Goal: Information Seeking & Learning: Find specific fact

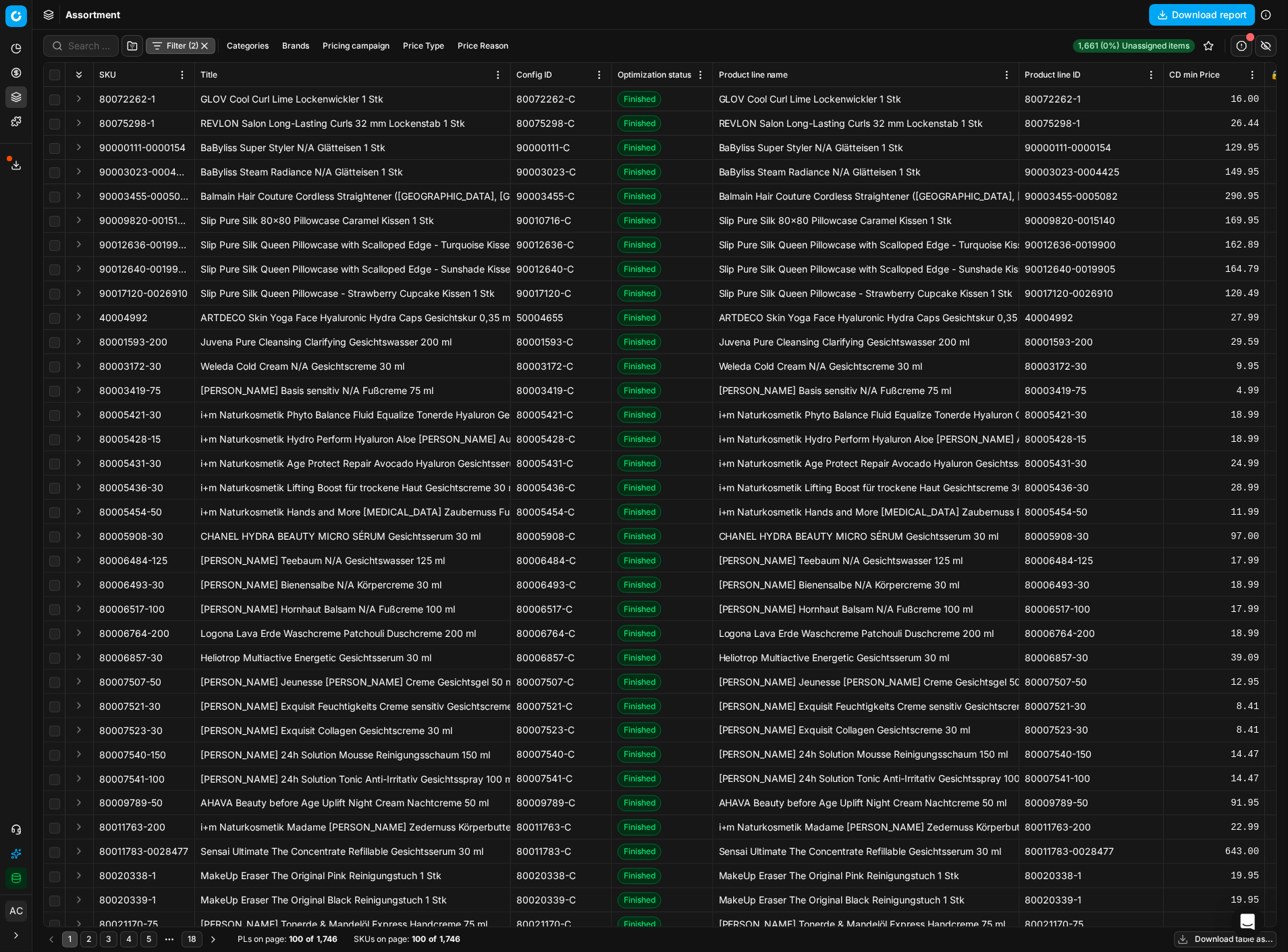
click at [291, 107] on div "Export service Name Type Status Size Start date Finish date Created by Assortme…" at bounding box center [644, 476] width 1288 height 952
click at [176, 47] on button "Filter (2)" at bounding box center [181, 45] width 70 height 16
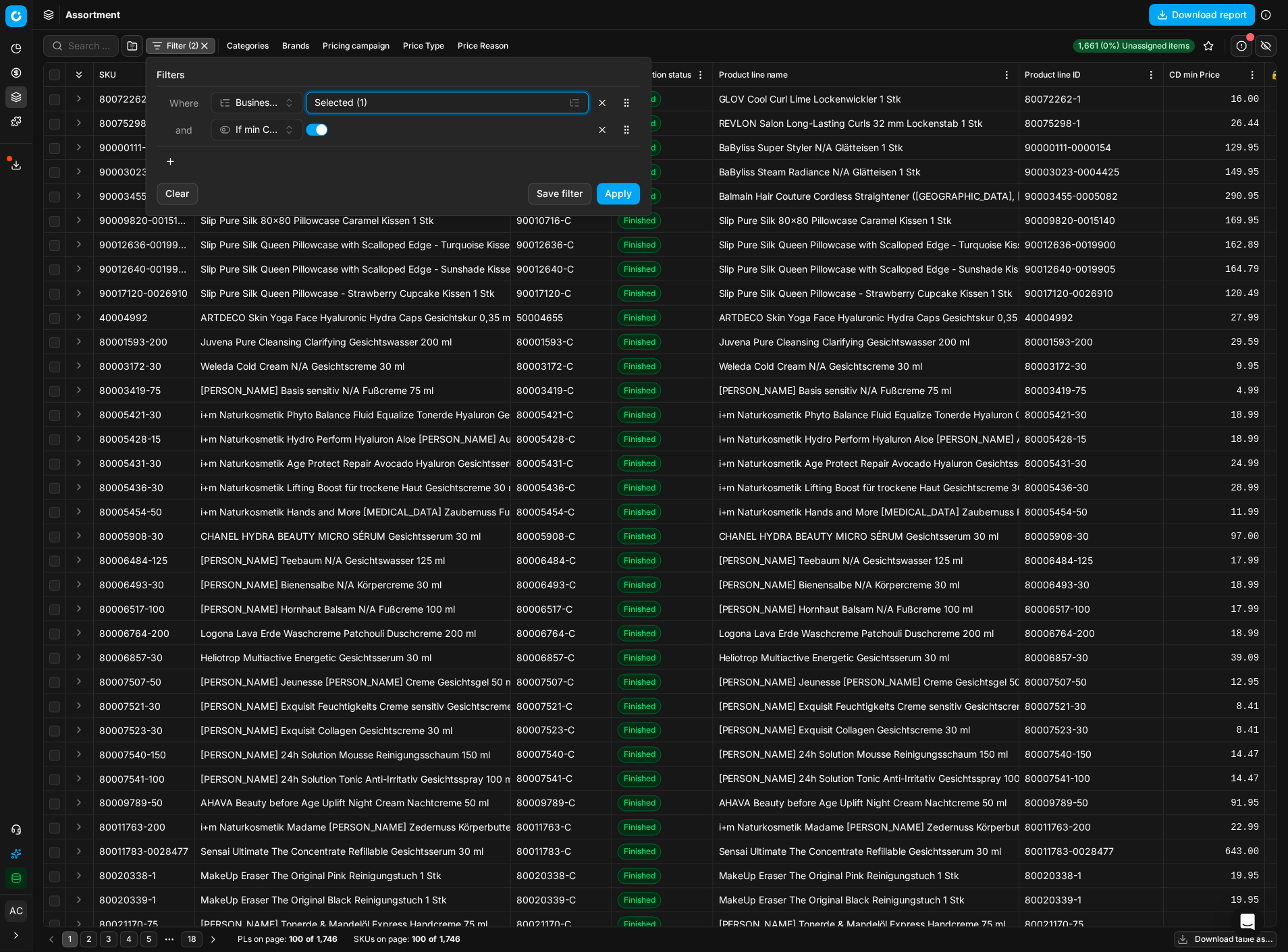
click at [361, 108] on div "Selected (1)" at bounding box center [437, 102] width 244 height 13
click at [320, 153] on input "at" at bounding box center [317, 151] width 10 height 10
checkbox input "false"
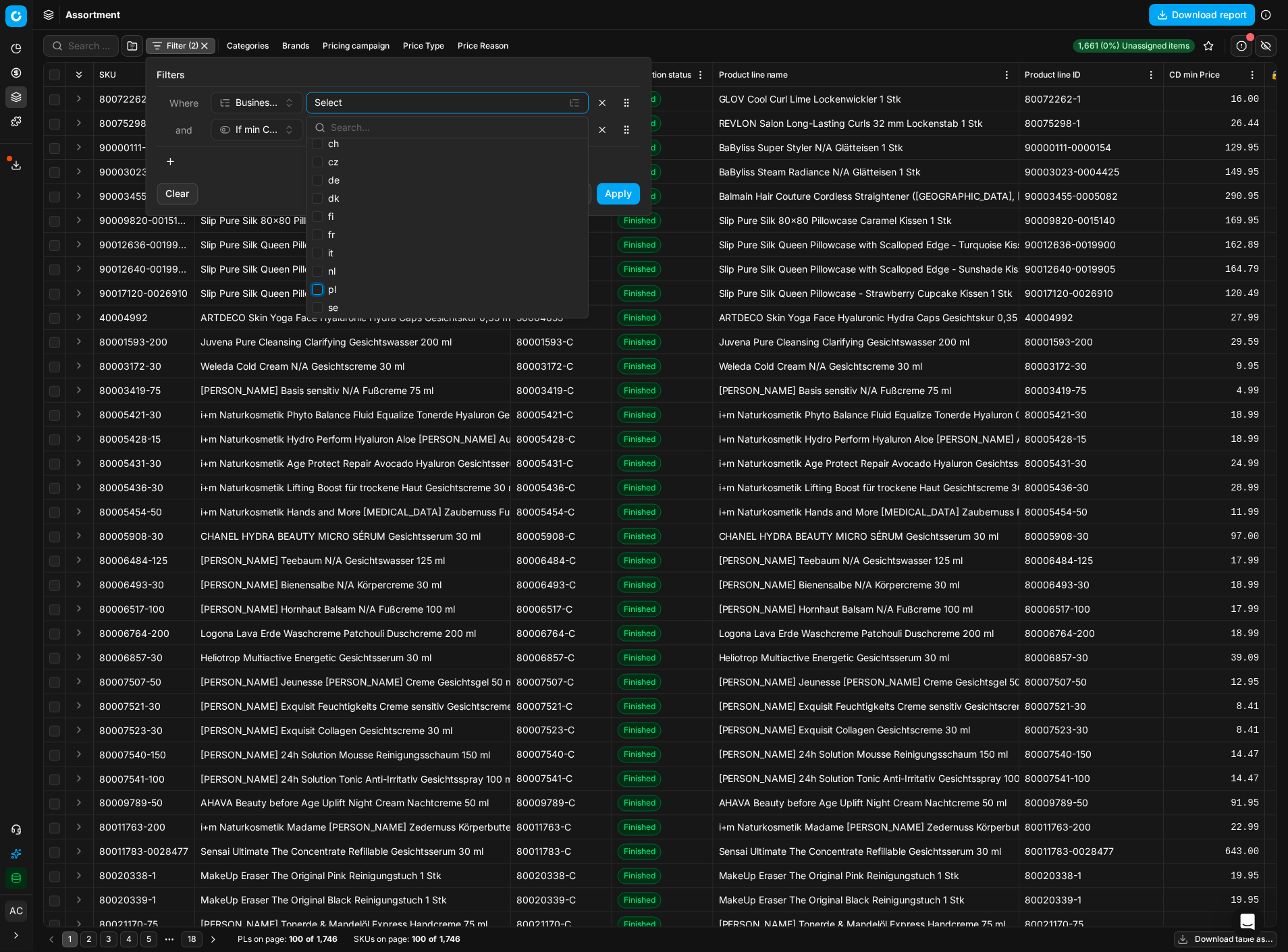
click at [317, 291] on input "pl" at bounding box center [317, 289] width 10 height 10
checkbox input "true"
click at [629, 193] on button "Apply" at bounding box center [619, 193] width 43 height 22
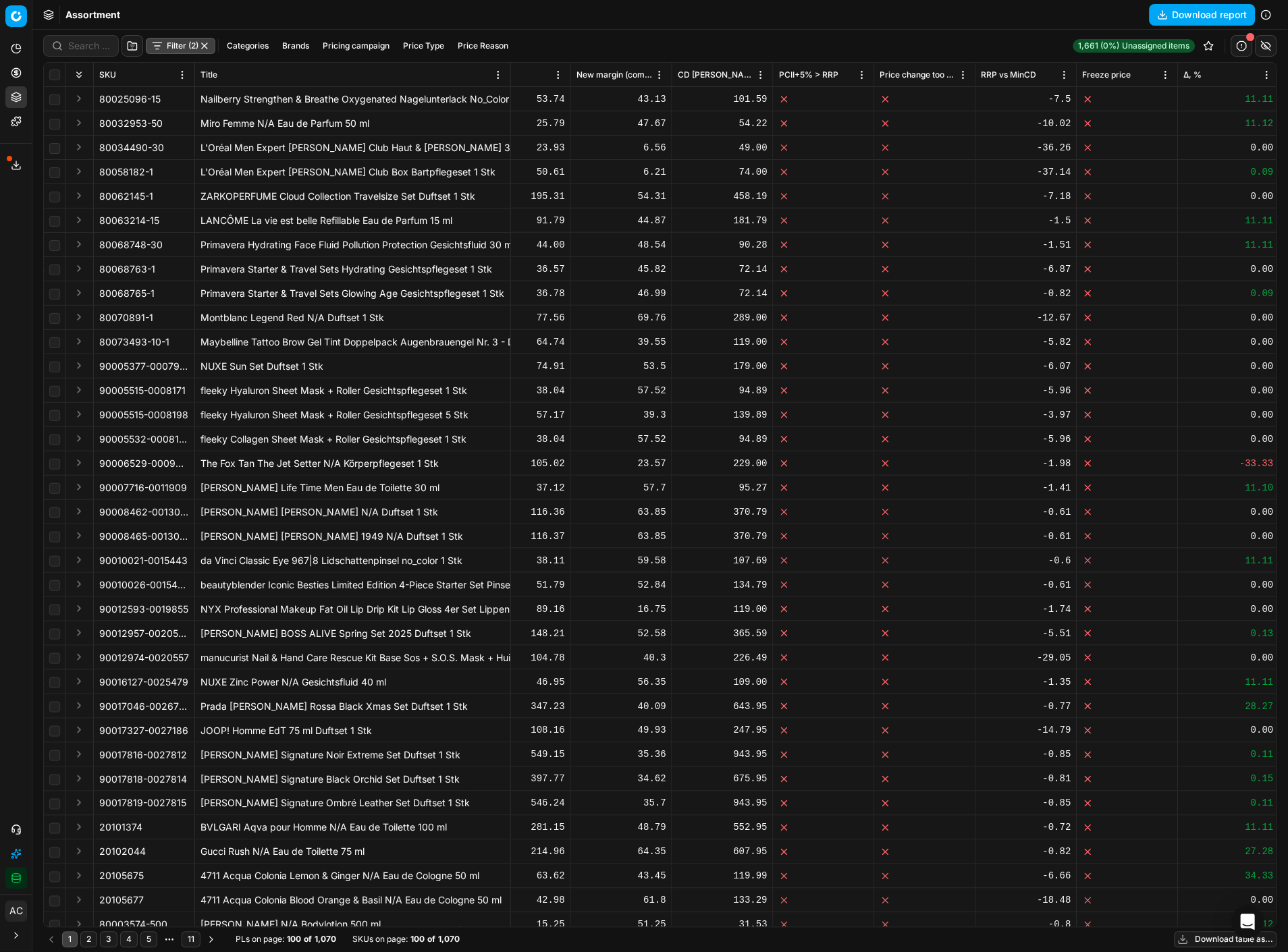
scroll to position [0, 1377]
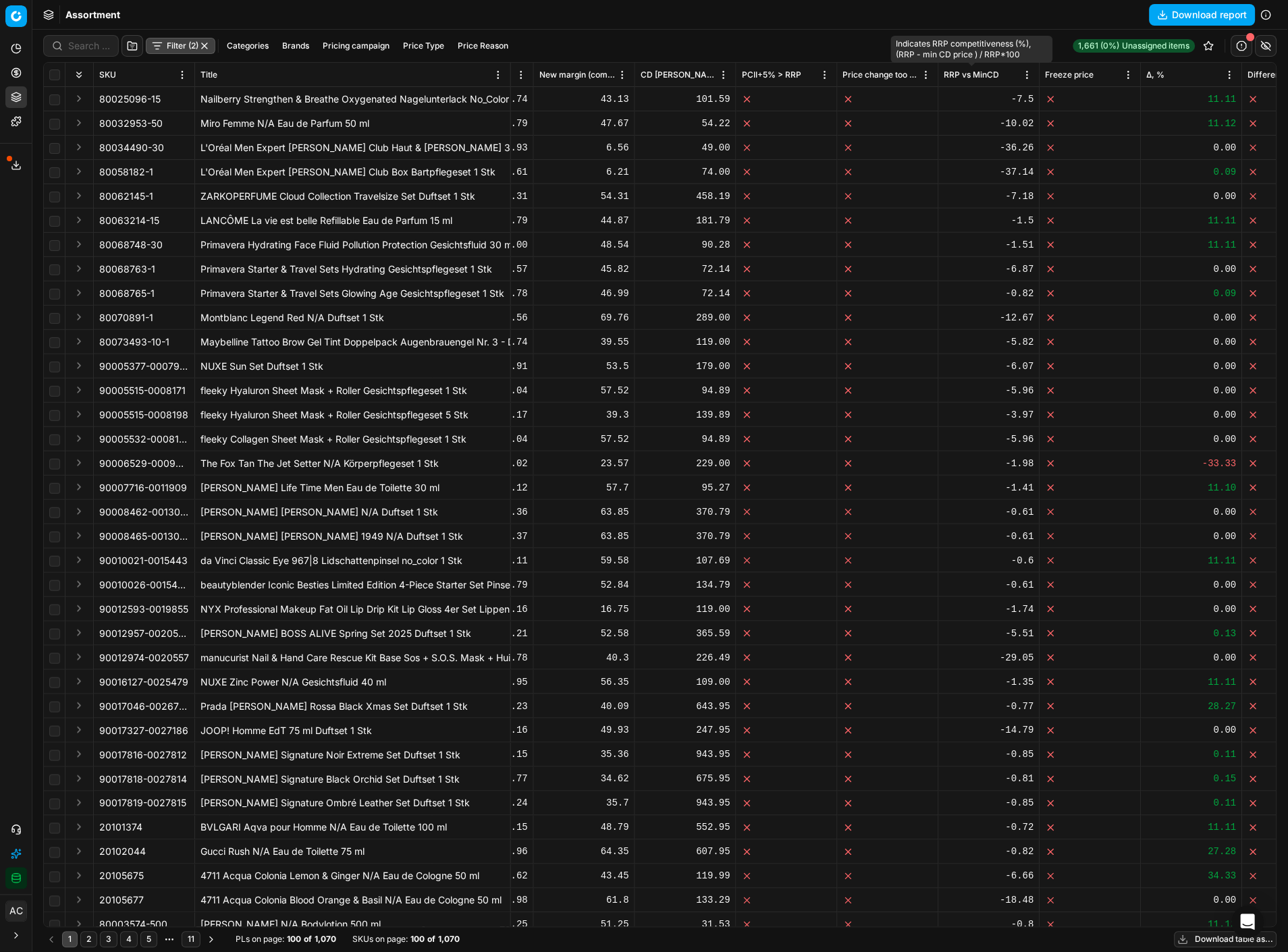
click at [987, 72] on span "RRP vs MinCD" at bounding box center [971, 75] width 55 height 10
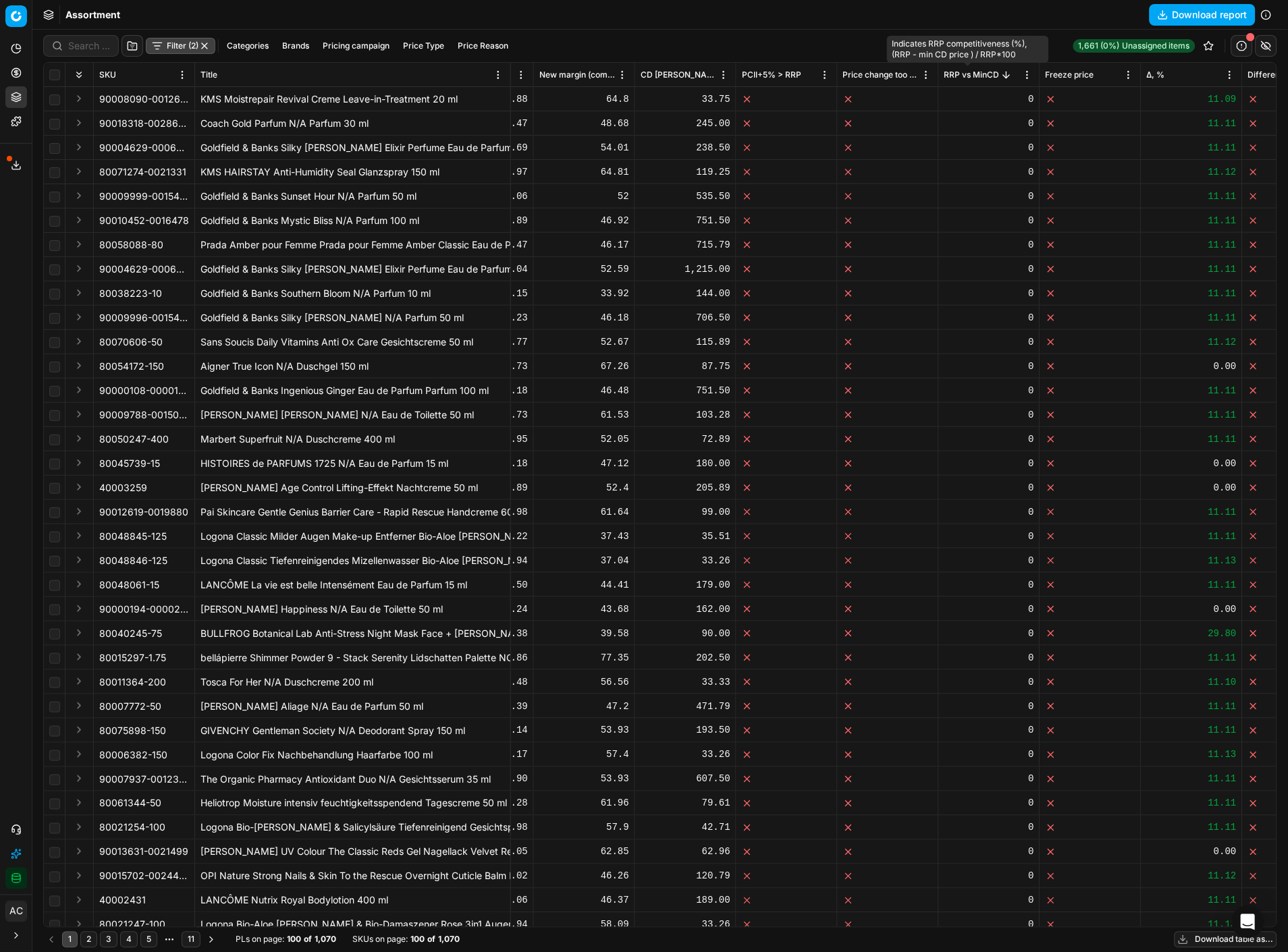
click at [987, 72] on span "RRP vs MinCD" at bounding box center [971, 75] width 55 height 10
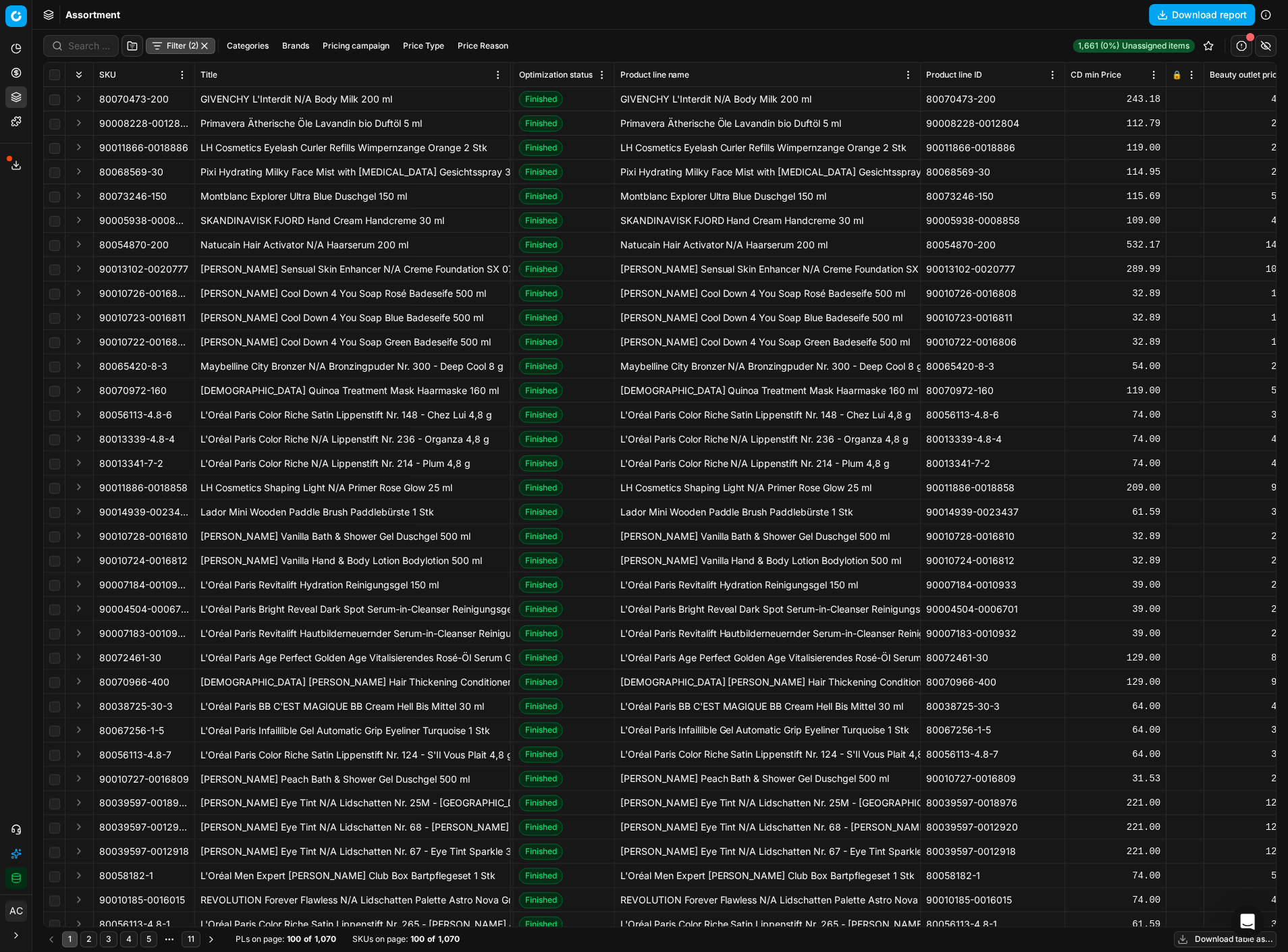
scroll to position [0, 98]
click at [184, 50] on button "Filter (2)" at bounding box center [181, 45] width 70 height 16
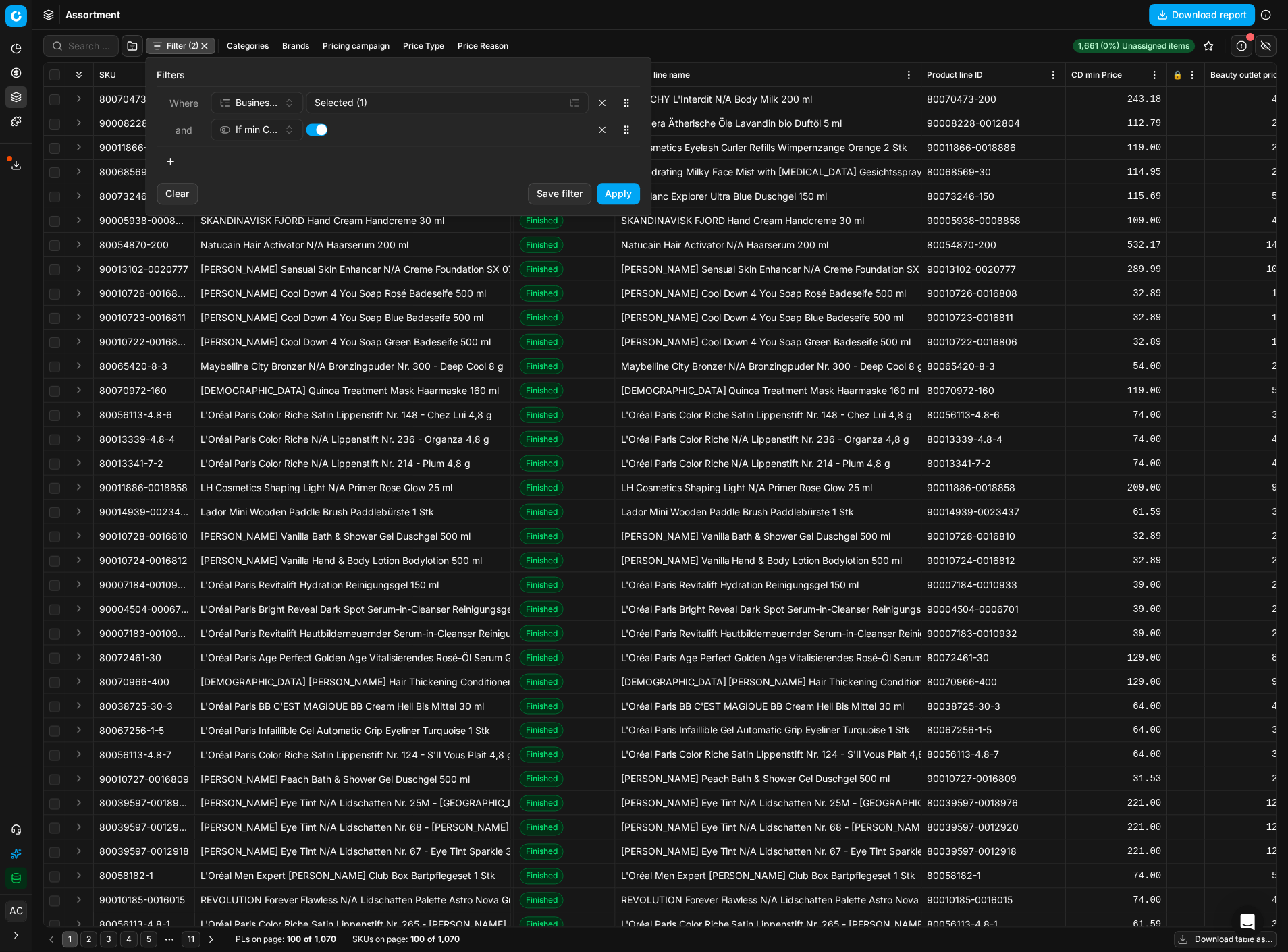
click at [605, 129] on button "button" at bounding box center [602, 129] width 22 height 22
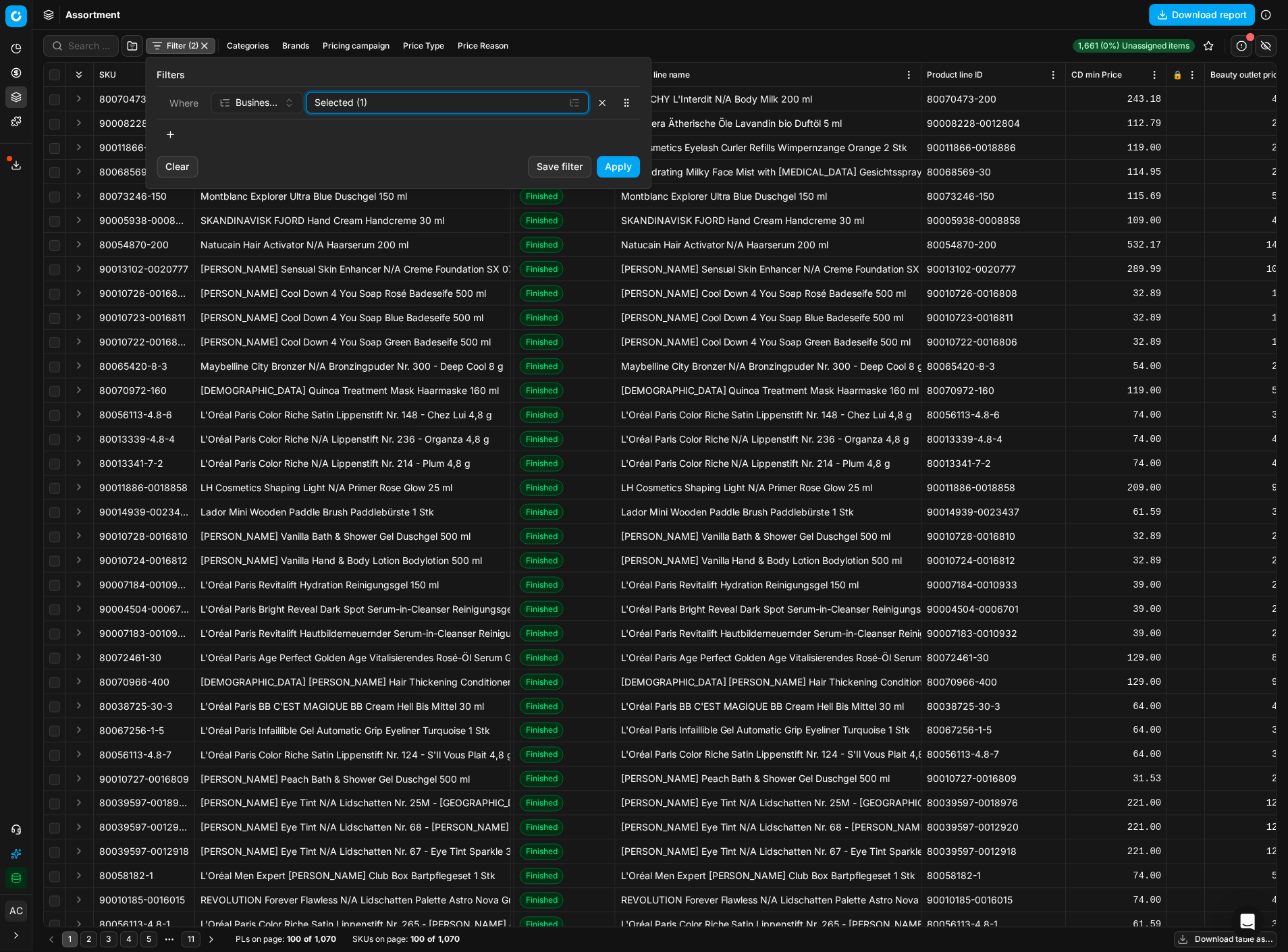
click at [354, 103] on div "Selected (1)" at bounding box center [437, 102] width 244 height 13
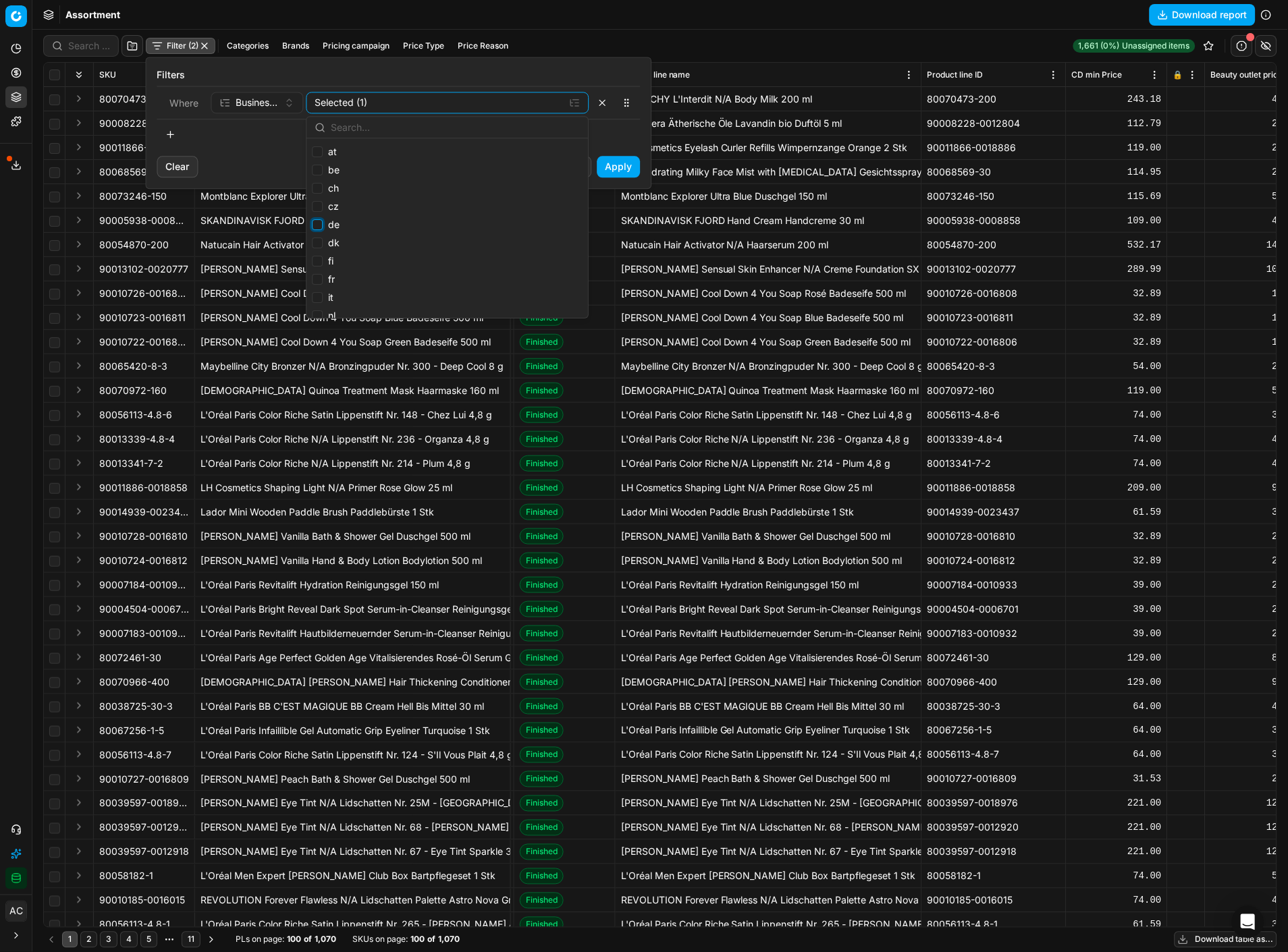
click at [318, 225] on input "de" at bounding box center [317, 224] width 10 height 10
checkbox input "true"
click at [624, 128] on div at bounding box center [398, 134] width 484 height 22
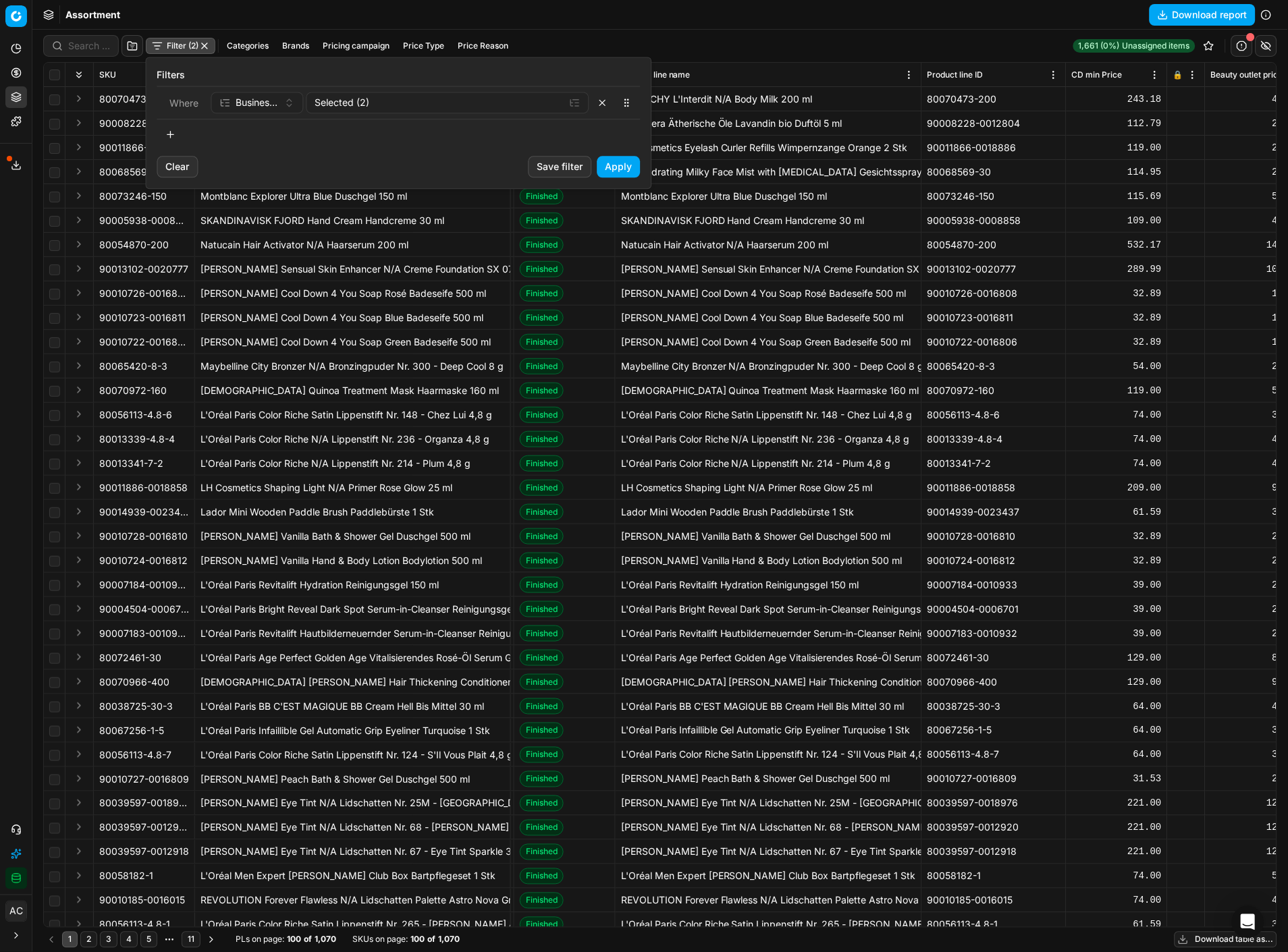
click at [179, 136] on button "button" at bounding box center [170, 134] width 27 height 22
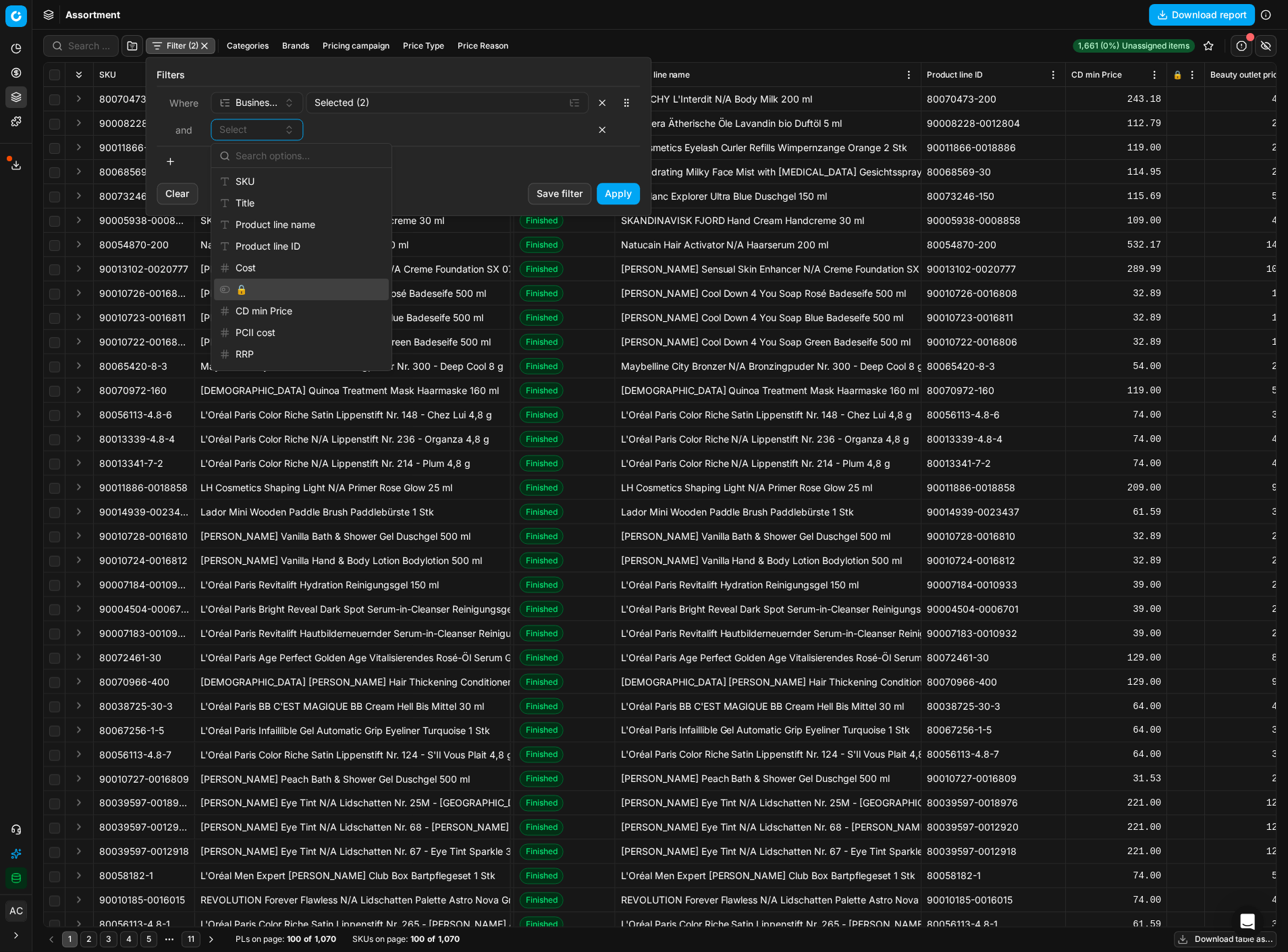
click at [257, 287] on div "🔒" at bounding box center [301, 289] width 175 height 22
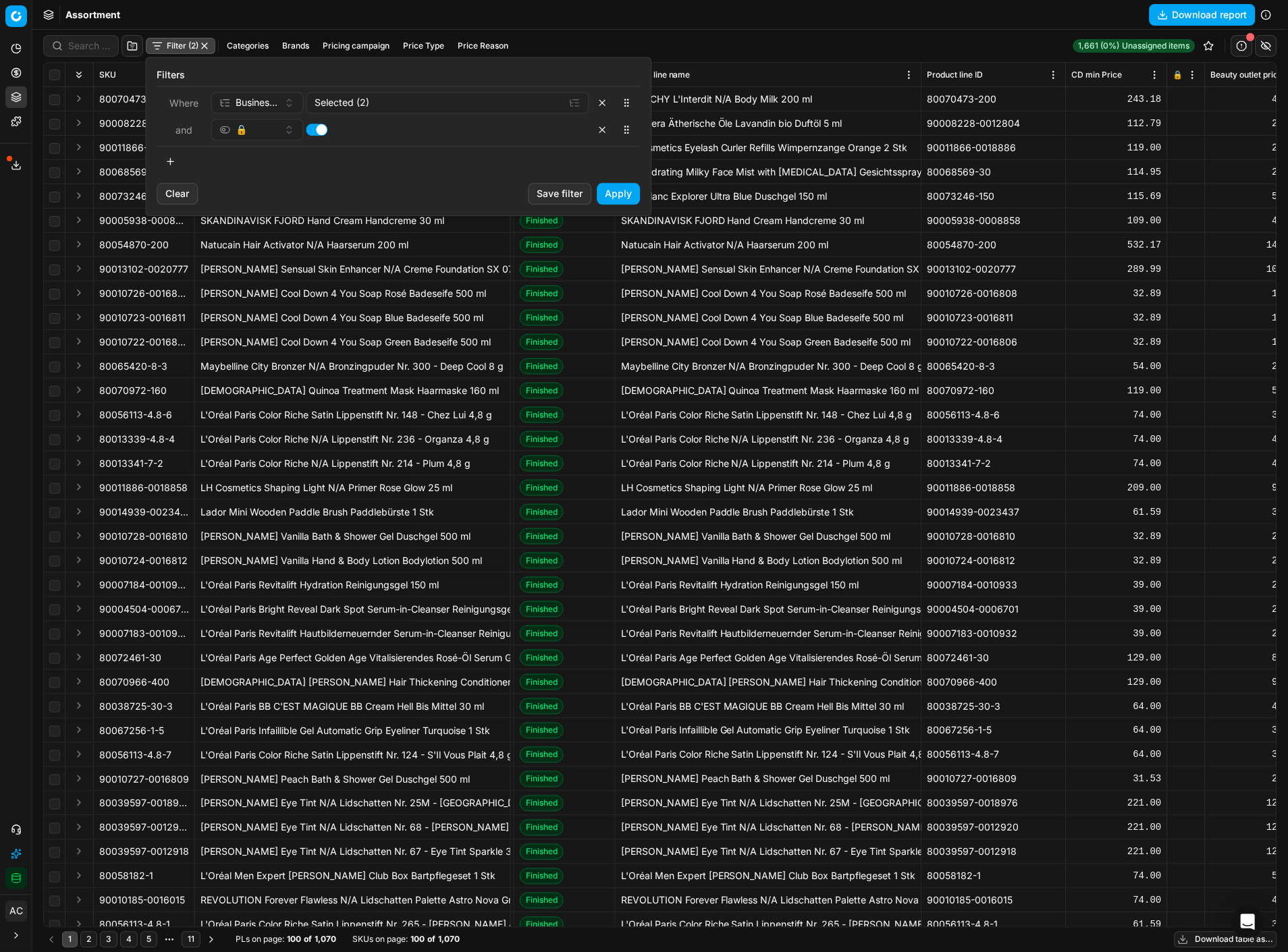
click at [628, 193] on button "Apply" at bounding box center [619, 193] width 43 height 22
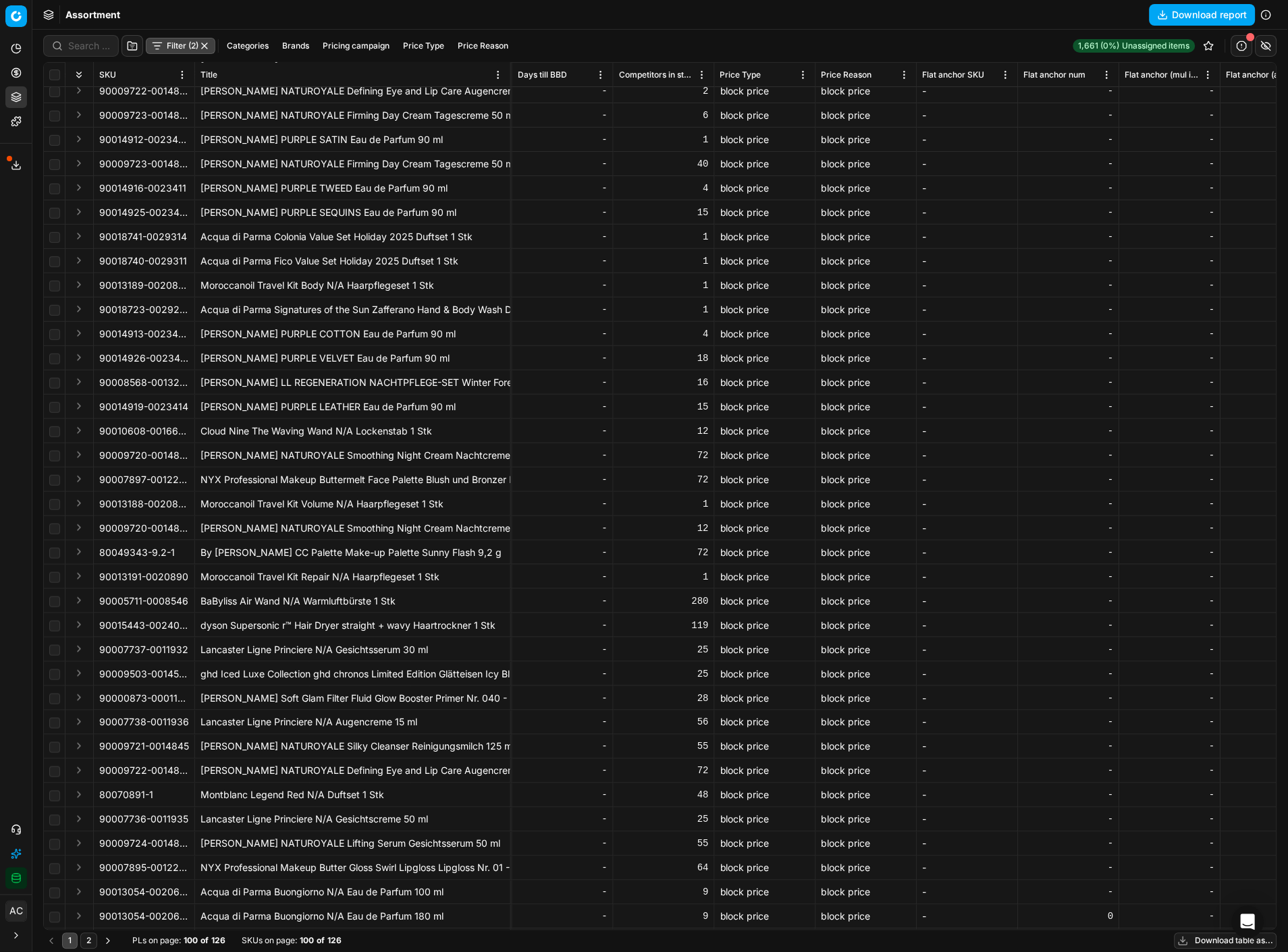
scroll to position [0, 5848]
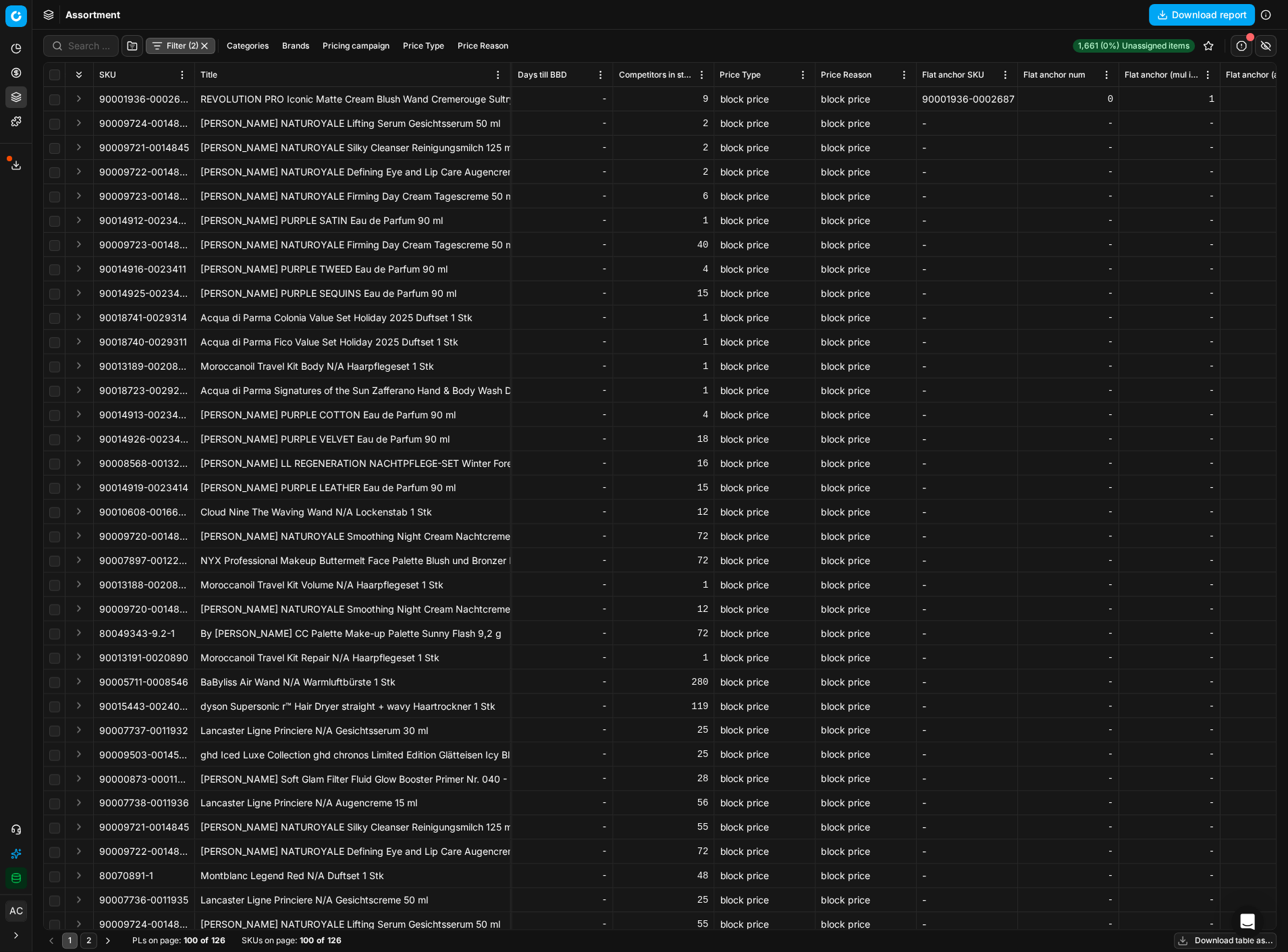
click at [91, 941] on button "2" at bounding box center [89, 941] width 17 height 16
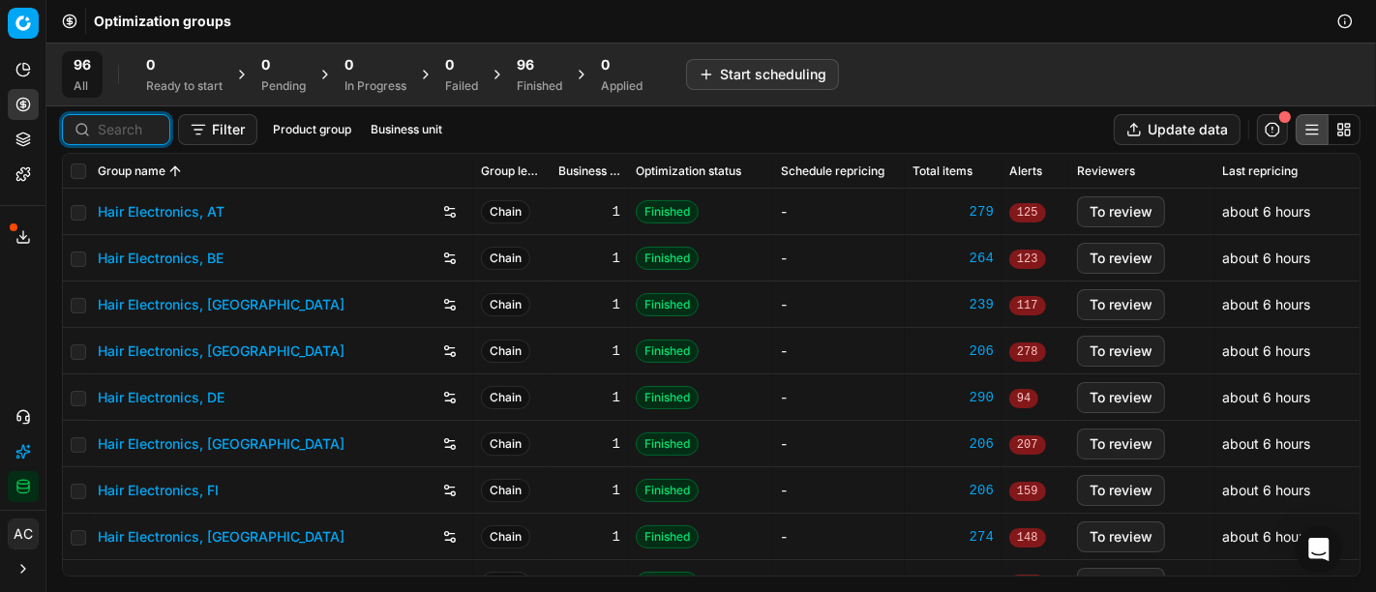
click at [134, 127] on input at bounding box center [128, 129] width 60 height 19
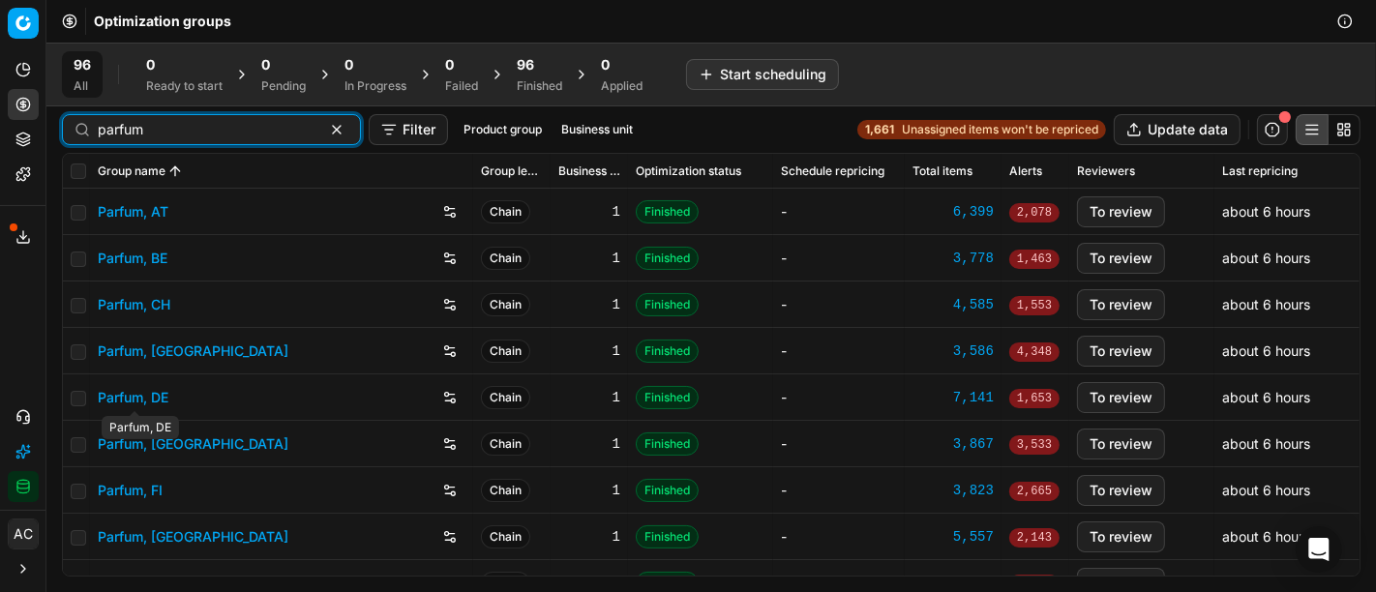
type input "parfum"
click at [159, 391] on link "Parfum, DE" at bounding box center [133, 397] width 71 height 19
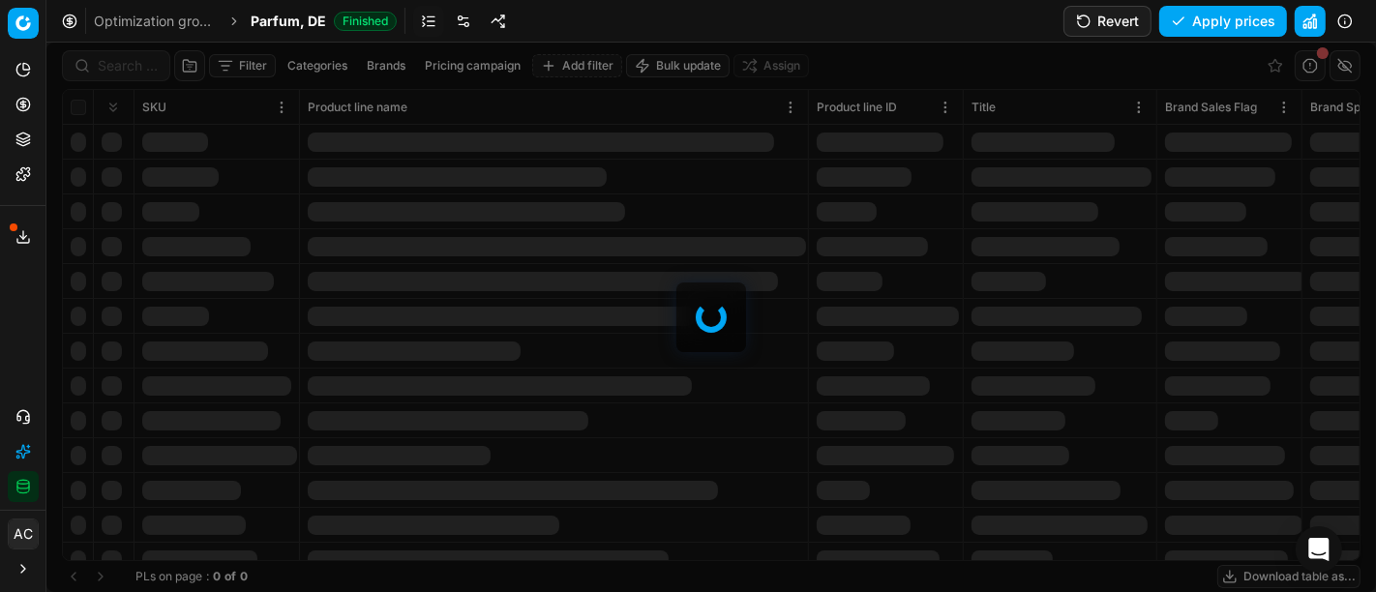
click at [133, 71] on div at bounding box center [710, 317] width 1329 height 549
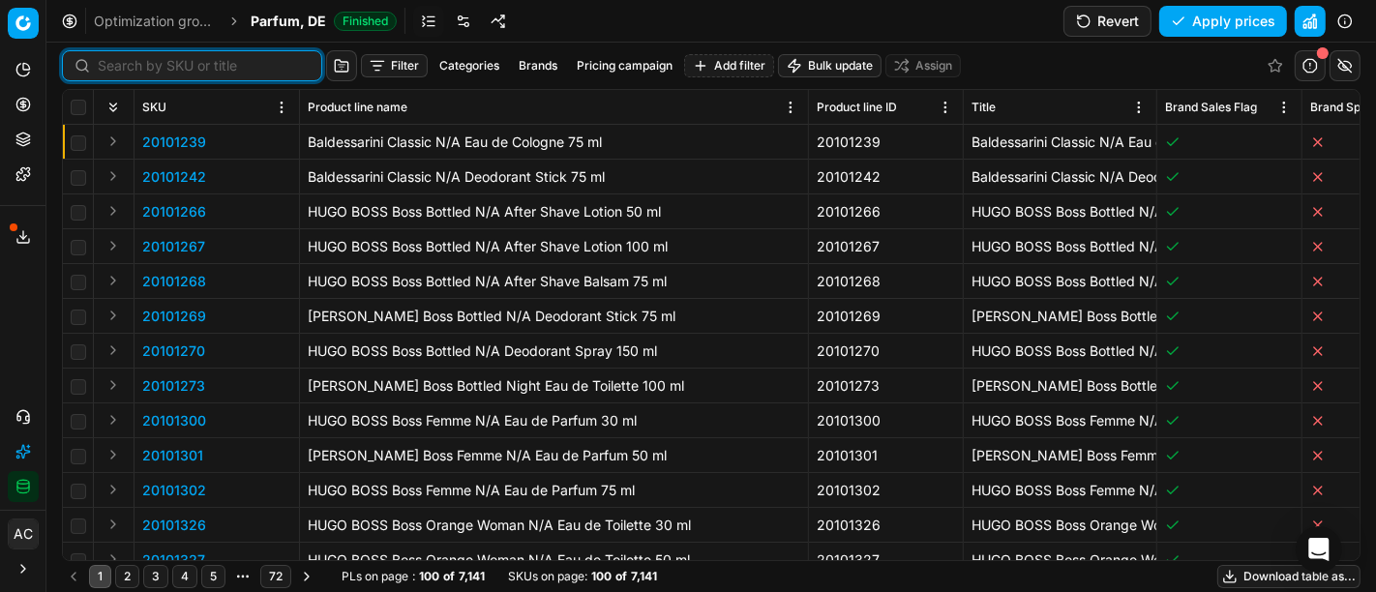
click at [133, 71] on input at bounding box center [204, 65] width 212 height 19
paste input "90015434-0024032"
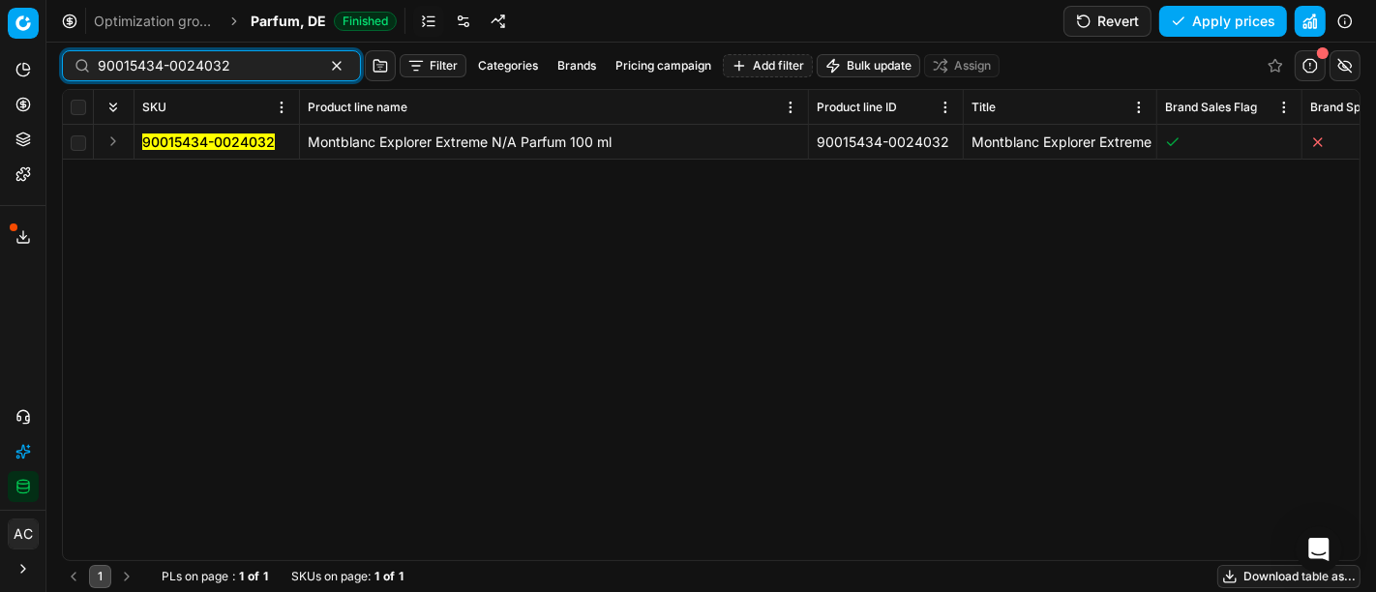
type input "90015434-0024032"
click at [110, 136] on button "Expand" at bounding box center [113, 141] width 23 height 23
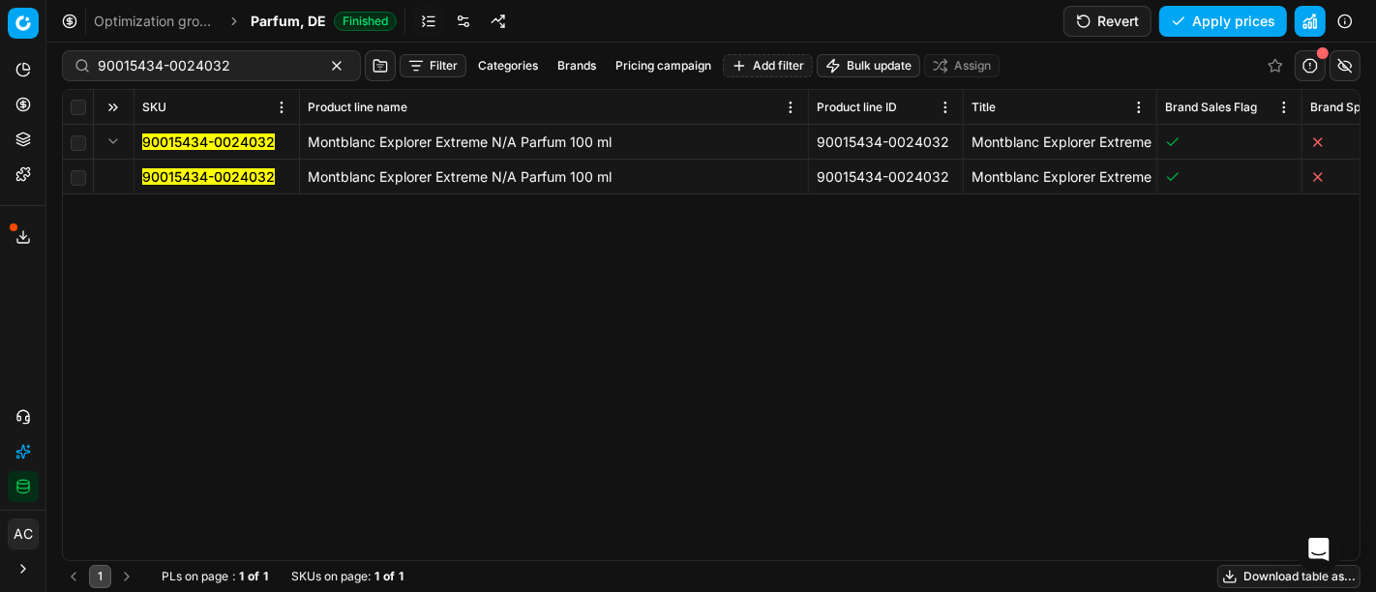
click at [159, 172] on mark "90015434-0024032" at bounding box center [208, 176] width 133 height 16
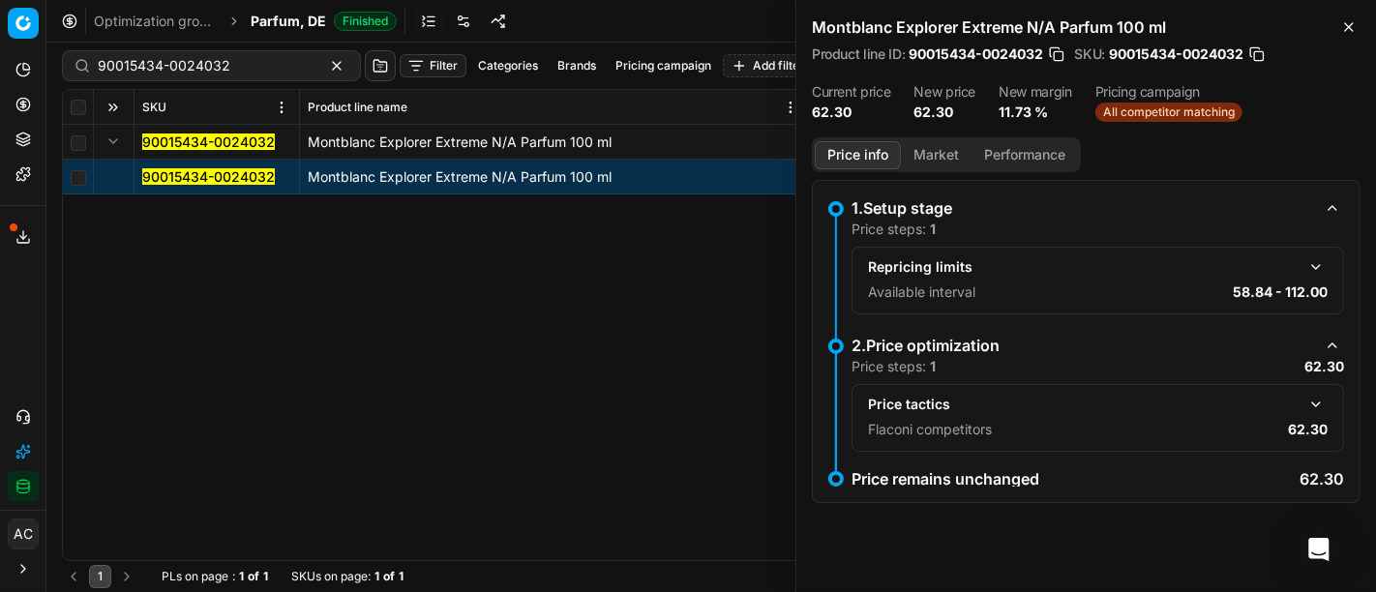
click at [1314, 397] on button "button" at bounding box center [1315, 404] width 23 height 23
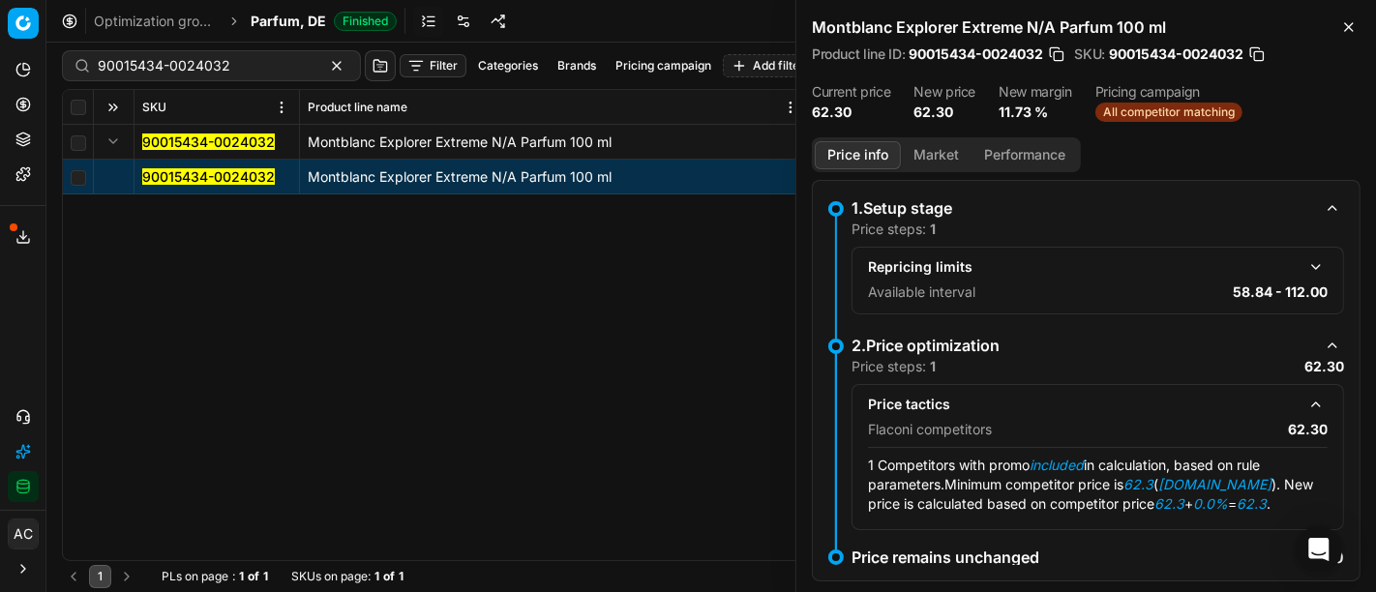
scroll to position [33, 0]
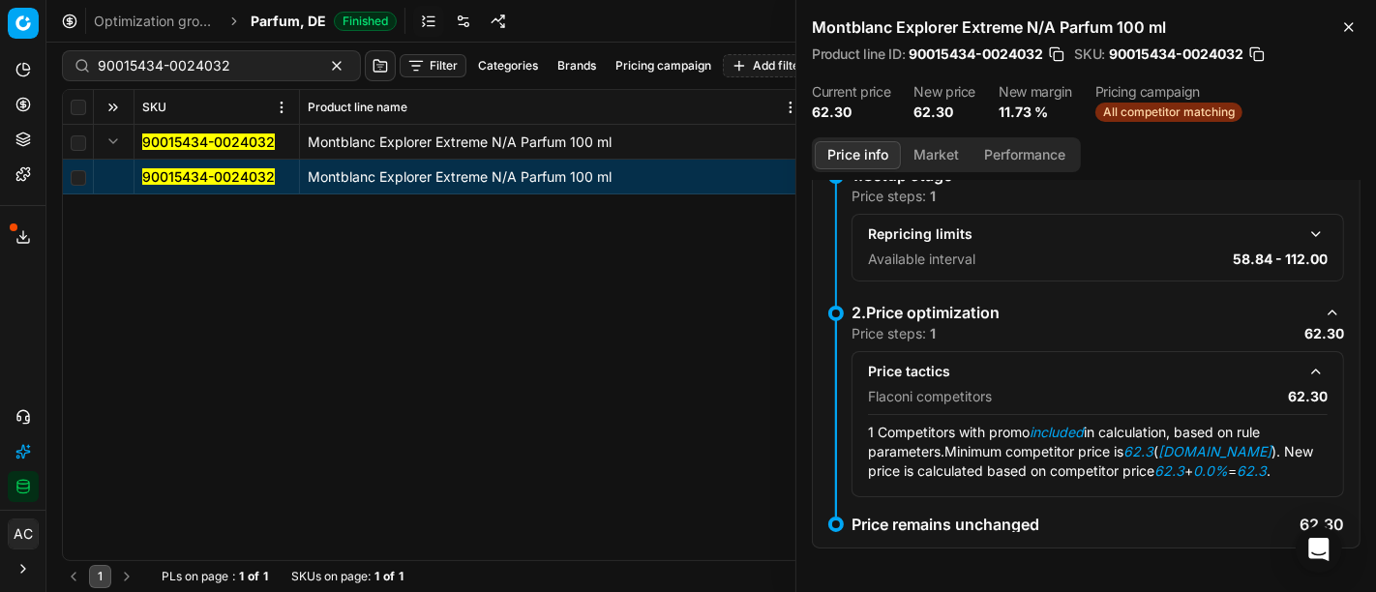
click at [938, 142] on button "Market" at bounding box center [936, 155] width 71 height 28
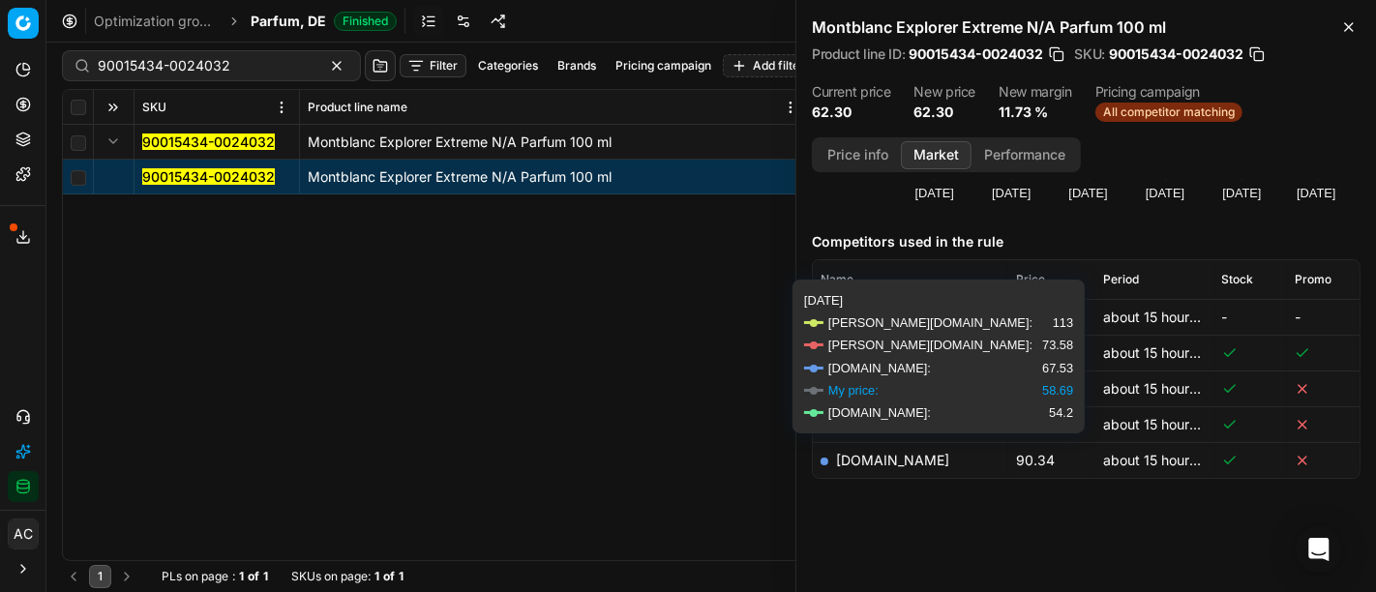
scroll to position [195, 0]
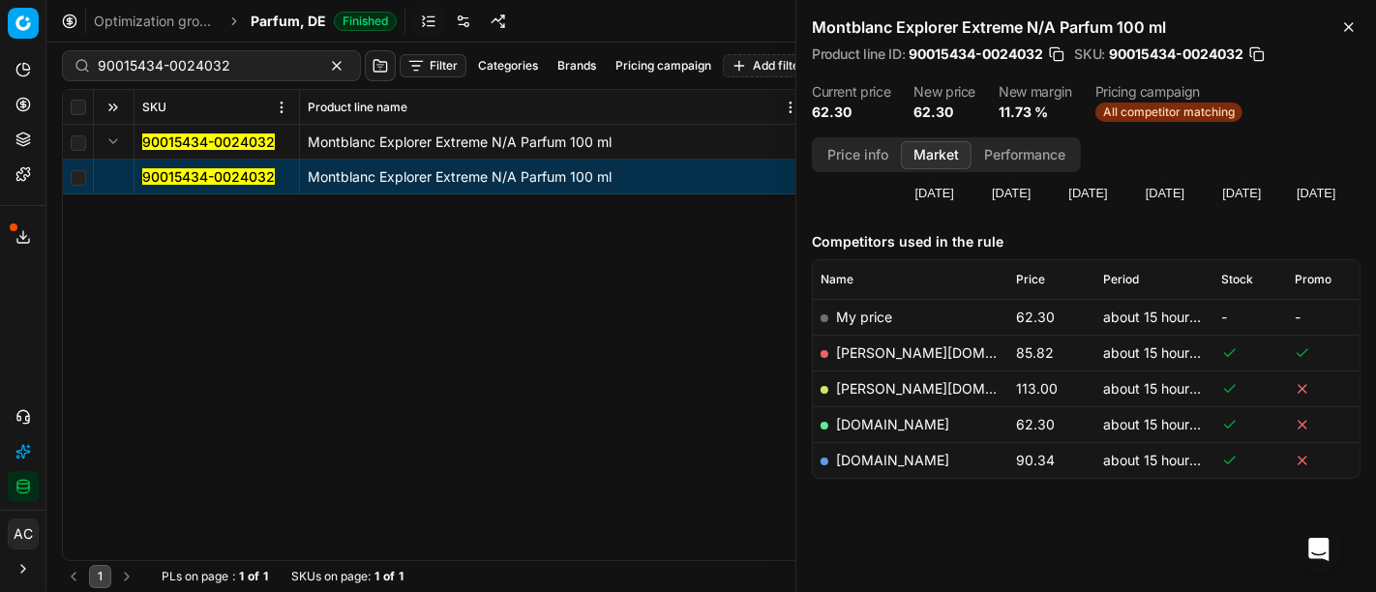
click at [872, 422] on link "notino.de" at bounding box center [892, 424] width 113 height 16
click at [585, 410] on div "90015434-0024032 Montblanc Explorer Extreme N/A Parfum 100 ml 90015434-0024032 …" at bounding box center [711, 342] width 1296 height 435
click at [1341, 23] on icon "button" at bounding box center [1348, 26] width 15 height 15
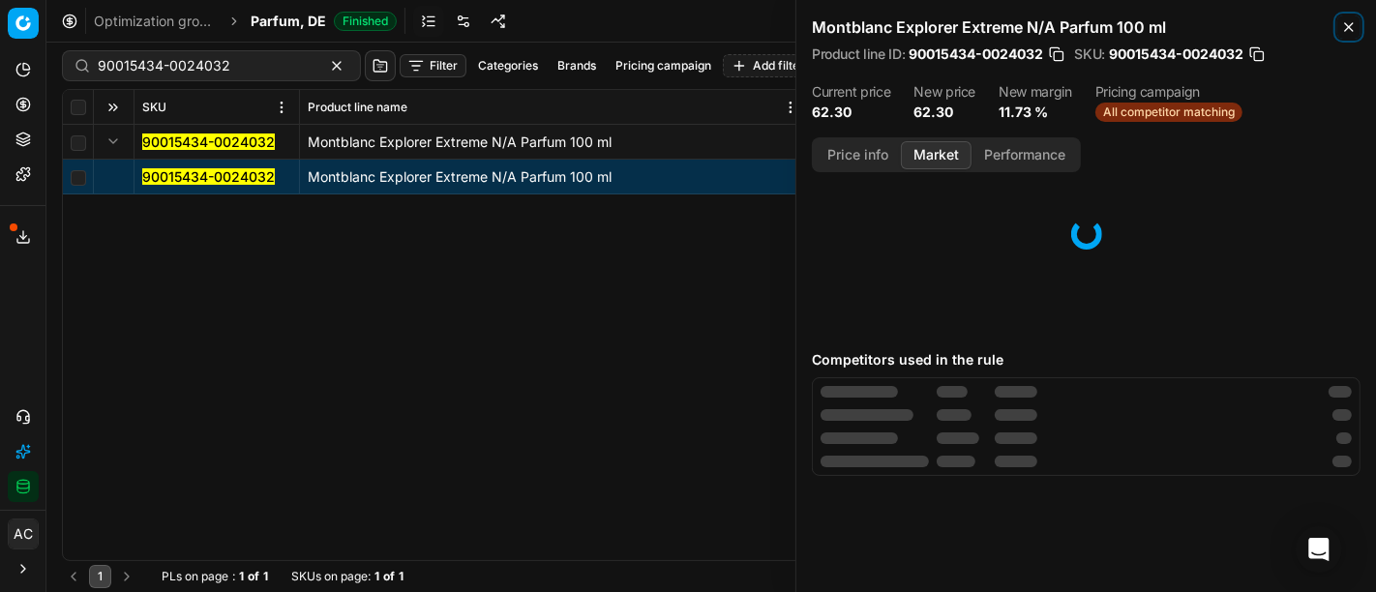
scroll to position [83, 0]
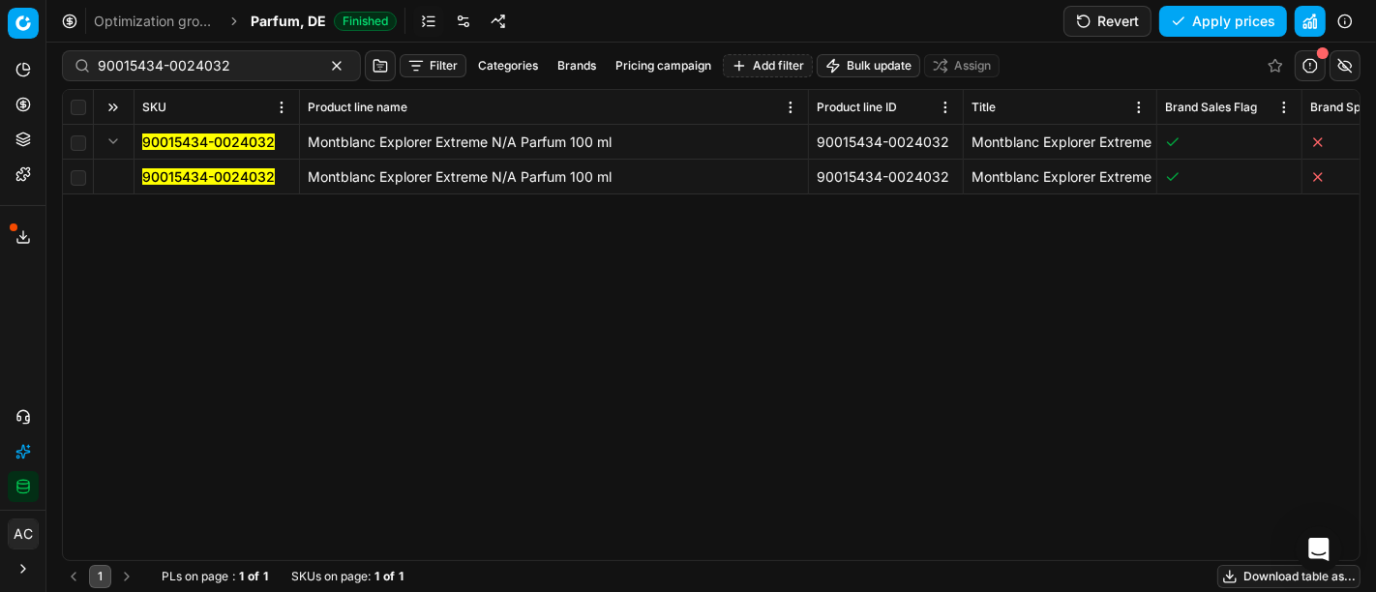
click at [945, 302] on div "90015434-0024032 Montblanc Explorer Extreme N/A Parfum 100 ml 90015434-0024032 …" at bounding box center [711, 342] width 1296 height 435
